Goal: Task Accomplishment & Management: Manage account settings

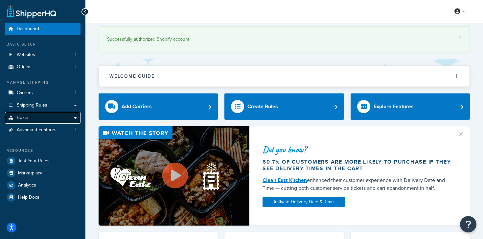
click at [27, 118] on span "Boxes" at bounding box center [23, 118] width 13 height 6
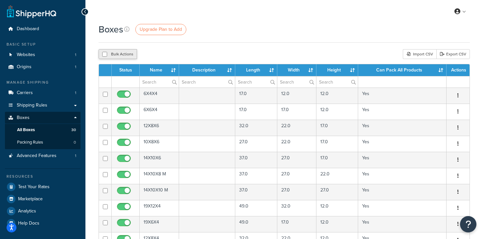
click at [102, 54] on button "Bulk Actions" at bounding box center [118, 54] width 38 height 10
checkbox input "true"
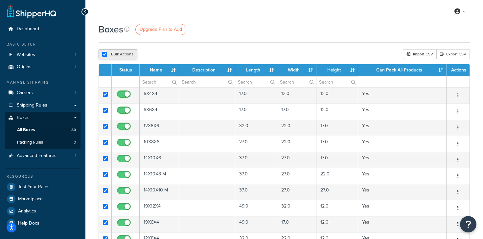
checkbox input "true"
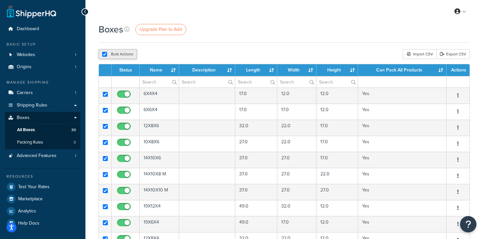
checkbox input "true"
click at [459, 54] on link "Export CSV" at bounding box center [453, 54] width 34 height 10
click at [178, 55] on button "Delete" at bounding box center [175, 54] width 23 height 10
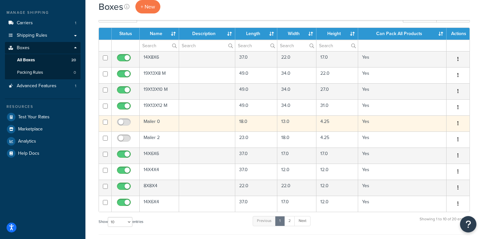
scroll to position [65, 0]
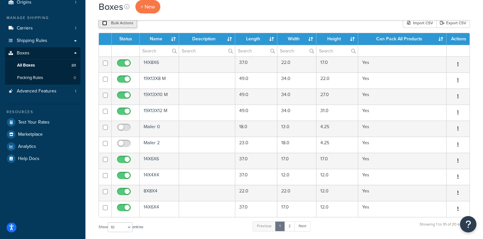
click at [103, 24] on input "checkbox" at bounding box center [104, 23] width 5 height 5
checkbox input "true"
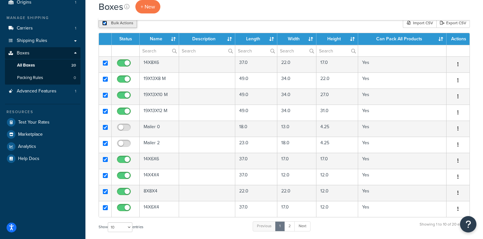
checkbox input "true"
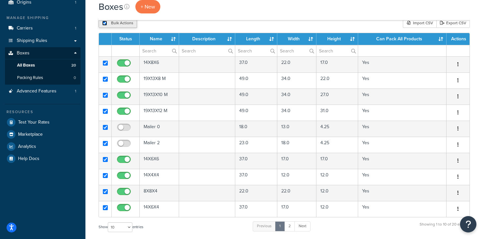
checkbox input "true"
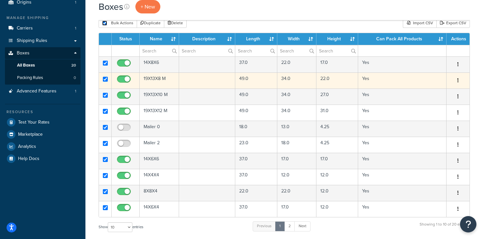
click at [104, 83] on td at bounding box center [105, 81] width 13 height 16
checkbox input "false"
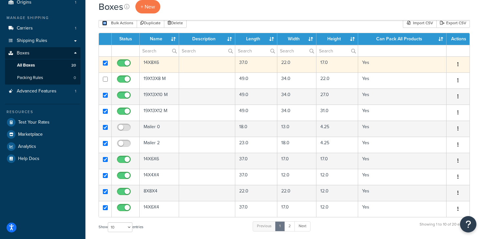
click at [106, 63] on input "checkbox" at bounding box center [105, 63] width 5 height 5
checkbox input "false"
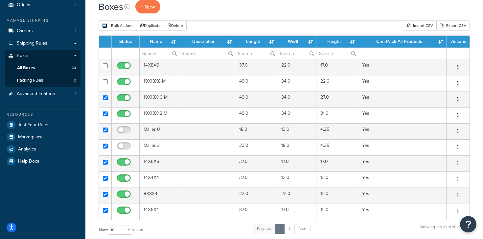
scroll to position [61, 0]
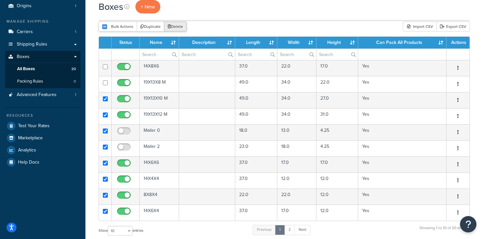
click at [175, 26] on button "Delete" at bounding box center [175, 27] width 23 height 10
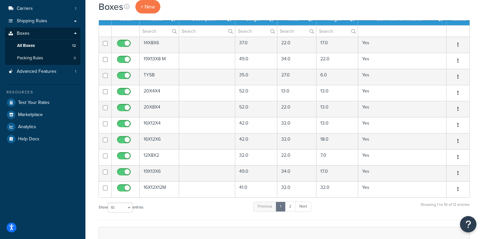
scroll to position [46, 0]
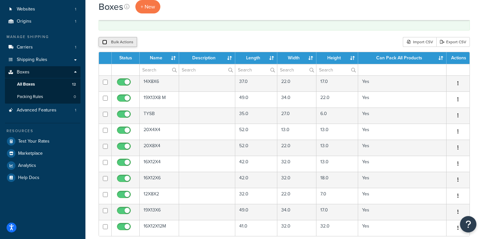
click at [103, 44] on input "checkbox" at bounding box center [104, 42] width 5 height 5
checkbox input "true"
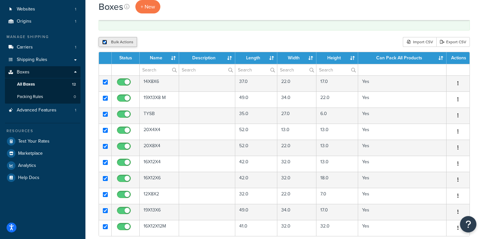
checkbox input "true"
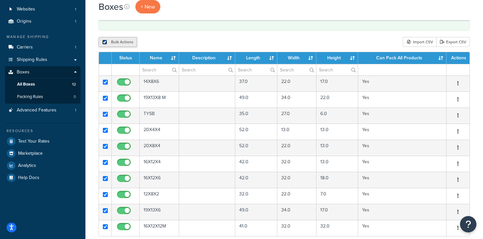
checkbox input "true"
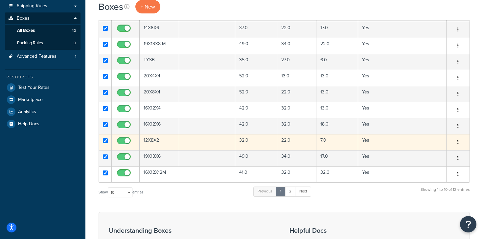
scroll to position [165, 0]
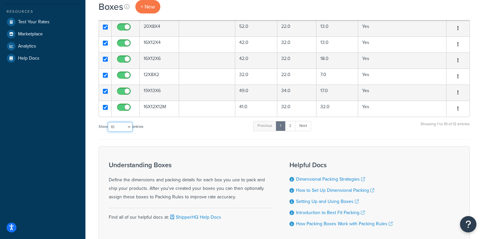
click at [129, 127] on select "10 15 25 50 100 1000" at bounding box center [120, 127] width 25 height 10
select select "100"
click at [108, 122] on select "10 15 25 50 100 1000" at bounding box center [120, 127] width 25 height 10
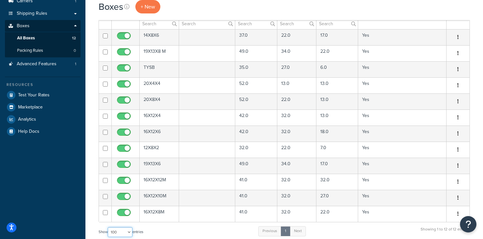
scroll to position [48, 0]
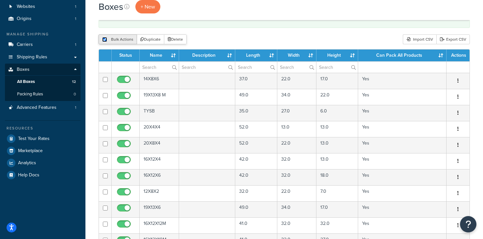
click at [106, 41] on input "checkbox" at bounding box center [104, 39] width 5 height 5
checkbox input "false"
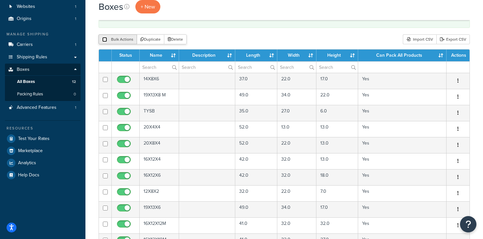
checkbox input "false"
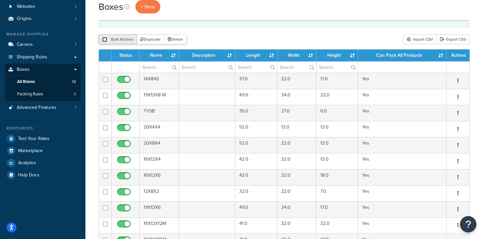
checkbox input "false"
click at [106, 41] on input "checkbox" at bounding box center [104, 39] width 5 height 5
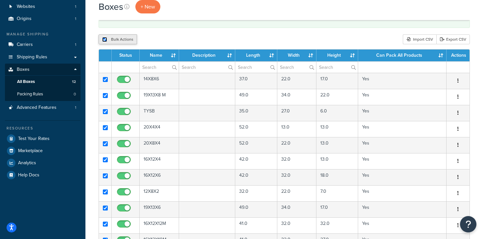
checkbox input "true"
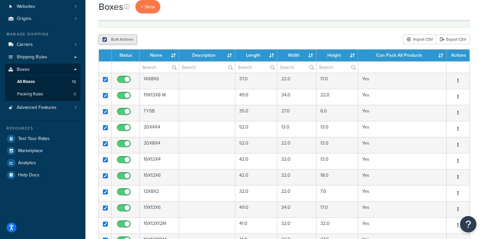
checkbox input "true"
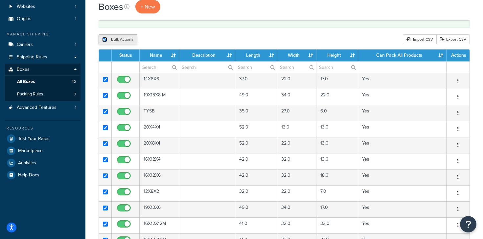
checkbox input "true"
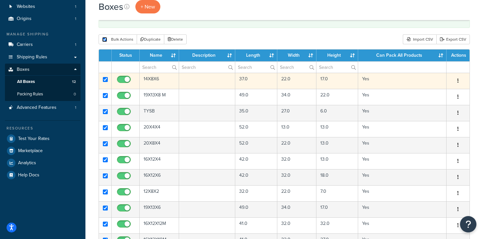
click at [104, 79] on input "checkbox" at bounding box center [105, 79] width 5 height 5
checkbox input "false"
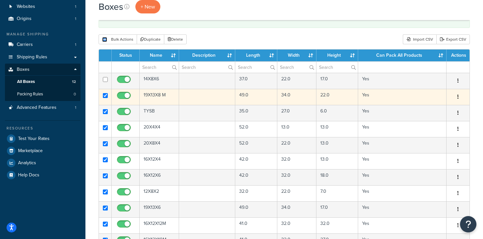
click at [105, 95] on input "checkbox" at bounding box center [105, 95] width 5 height 5
checkbox input "false"
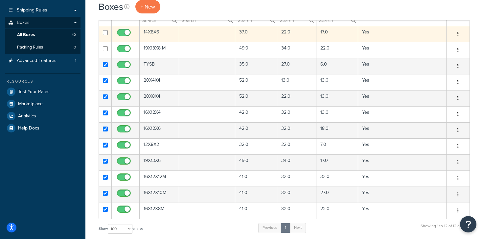
scroll to position [0, 0]
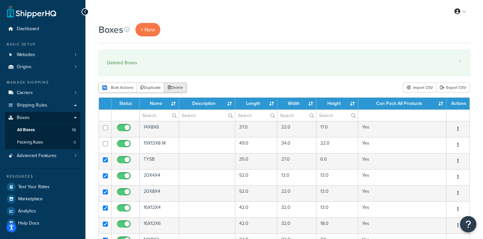
click at [180, 87] on button "Delete" at bounding box center [175, 88] width 23 height 10
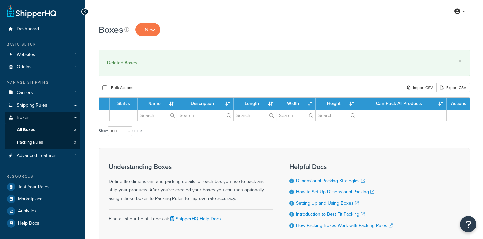
select select "100"
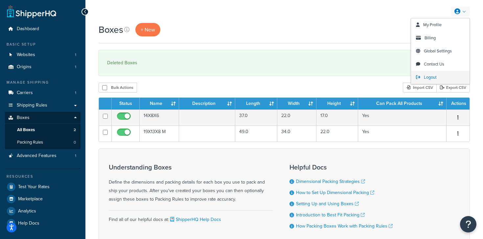
click at [433, 74] on span "Logout" at bounding box center [430, 77] width 13 height 6
